Goal: Book appointment/travel/reservation

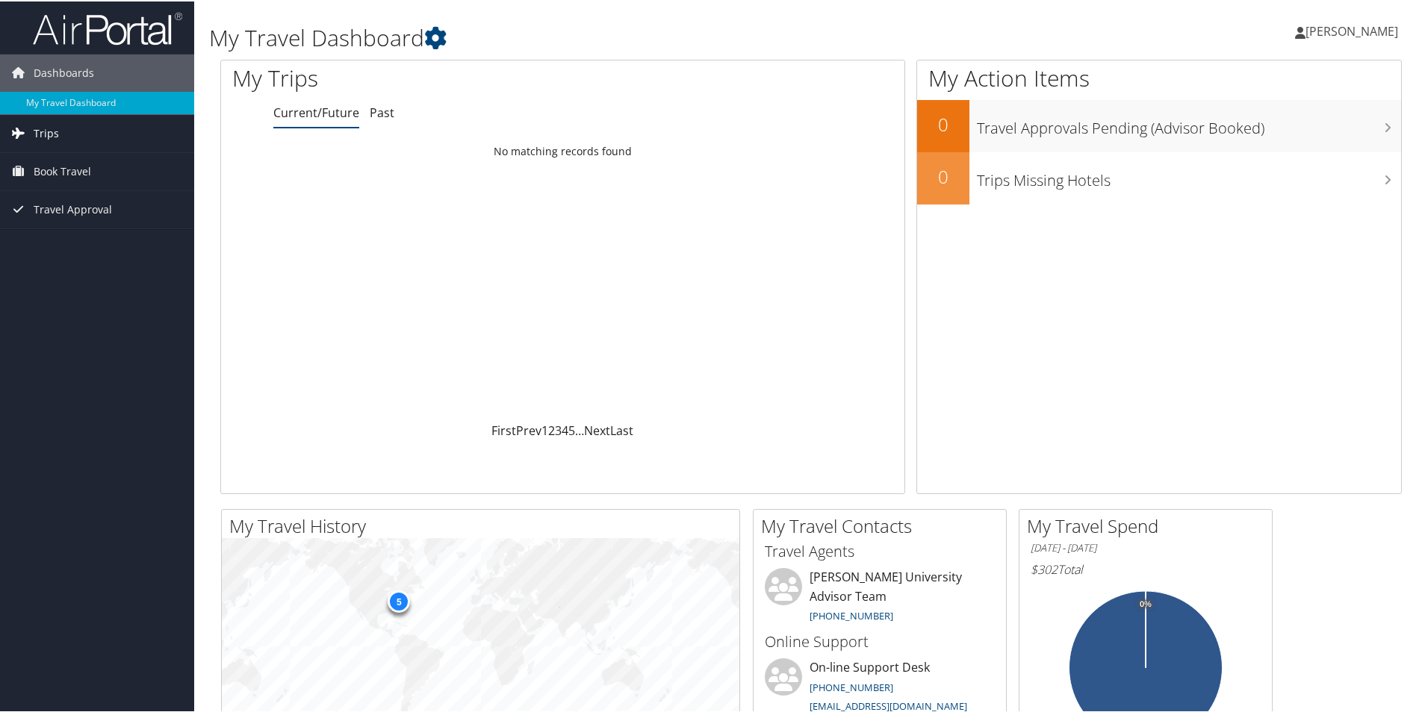
click at [69, 136] on link "Trips" at bounding box center [97, 131] width 194 height 37
click at [66, 238] on span "Book Travel" at bounding box center [62, 237] width 57 height 37
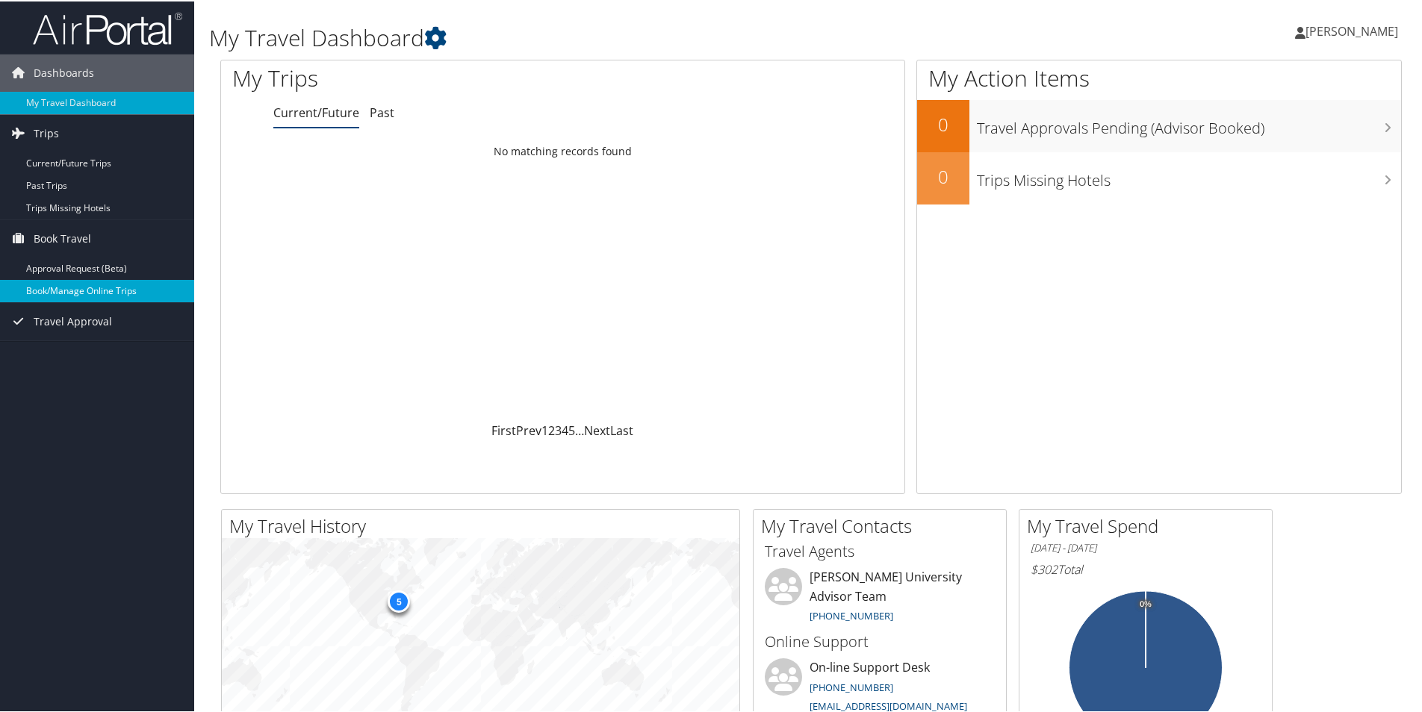
click at [54, 283] on link "Book/Manage Online Trips" at bounding box center [97, 289] width 194 height 22
